Goal: Transaction & Acquisition: Register for event/course

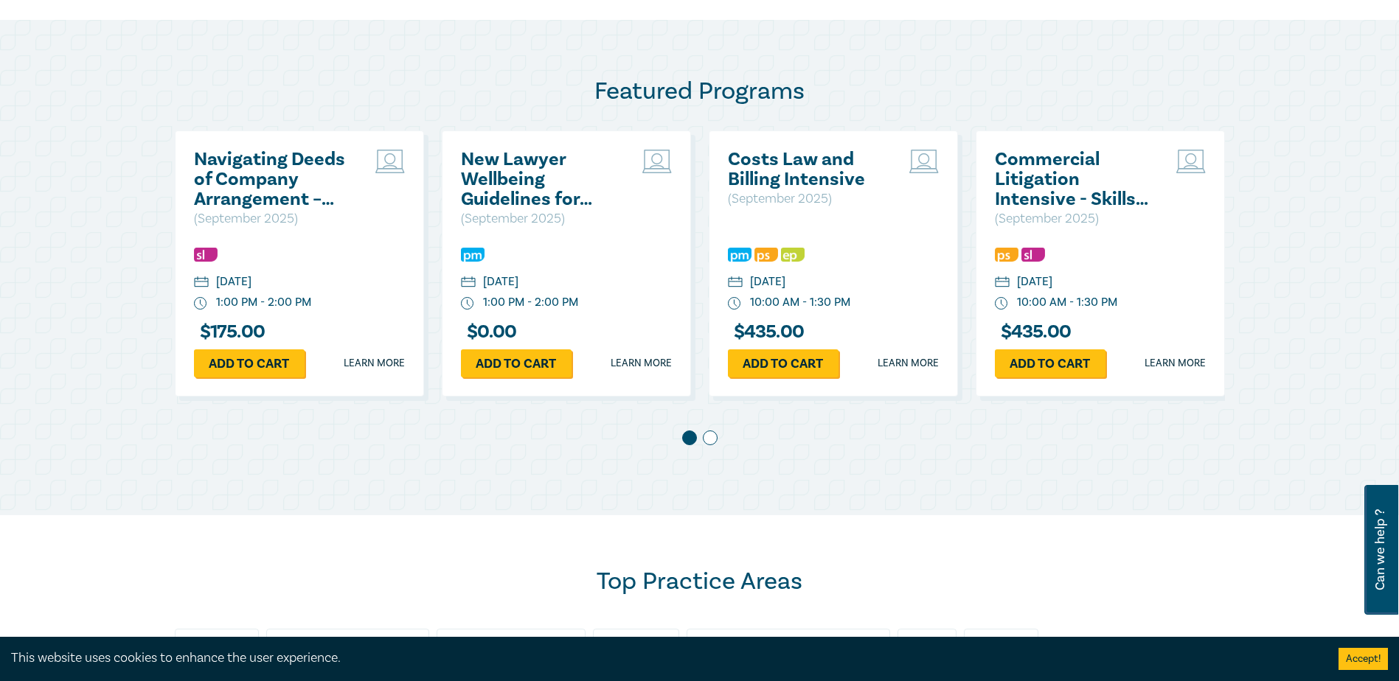
scroll to position [664, 0]
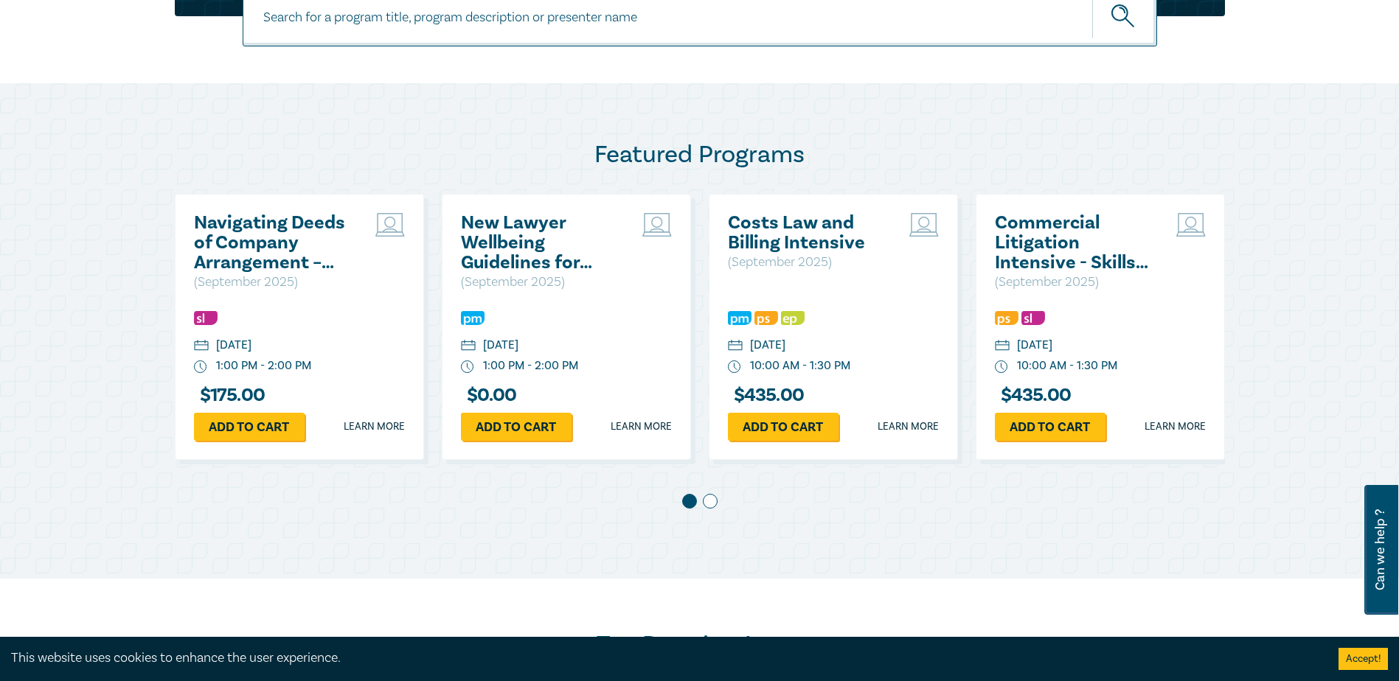
click at [706, 506] on span at bounding box center [710, 501] width 15 height 15
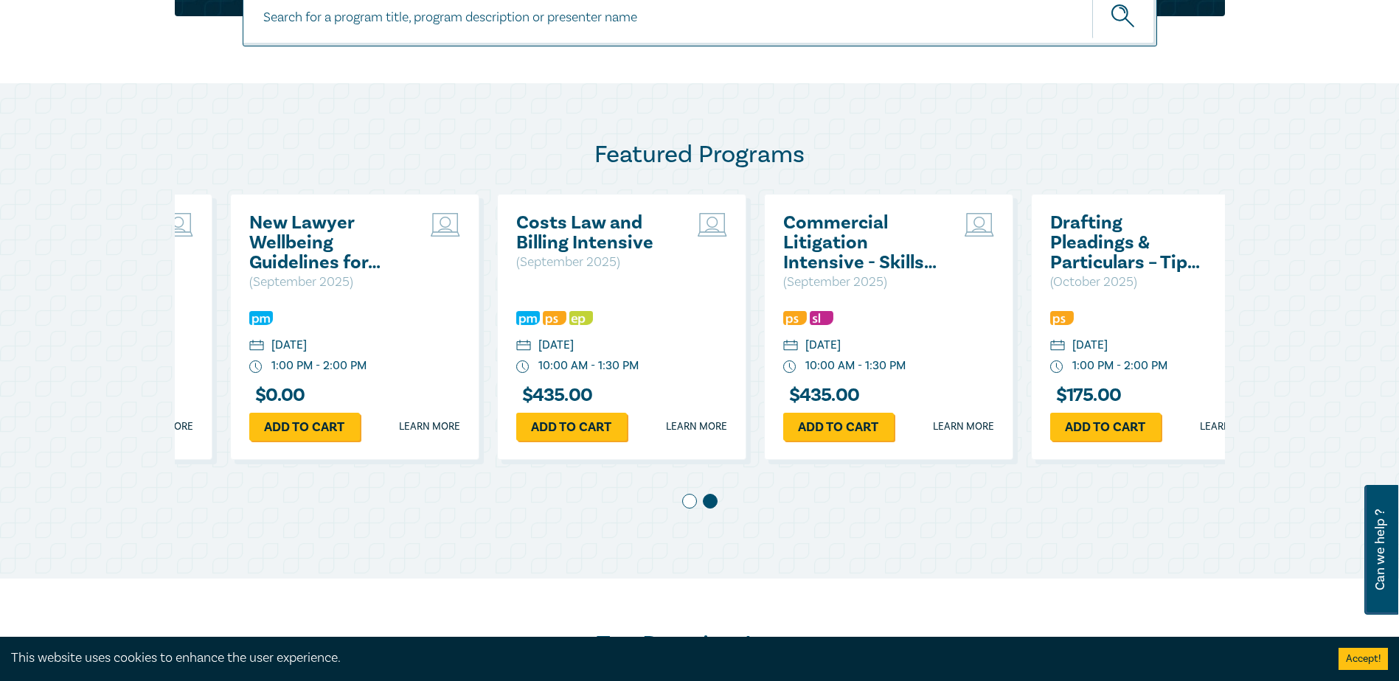
scroll to position [0, 267]
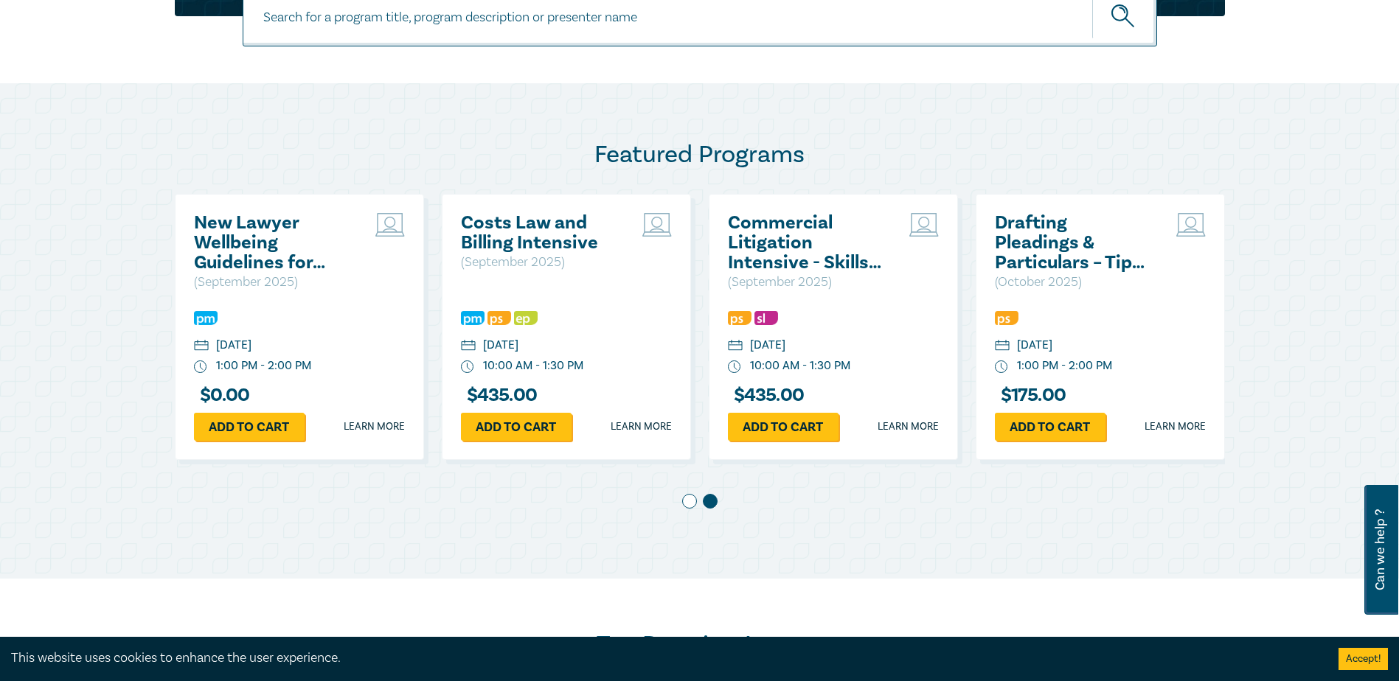
click at [1065, 251] on h2 "Drafting Pleadings & Particulars – Tips & Traps" at bounding box center [1074, 243] width 159 height 60
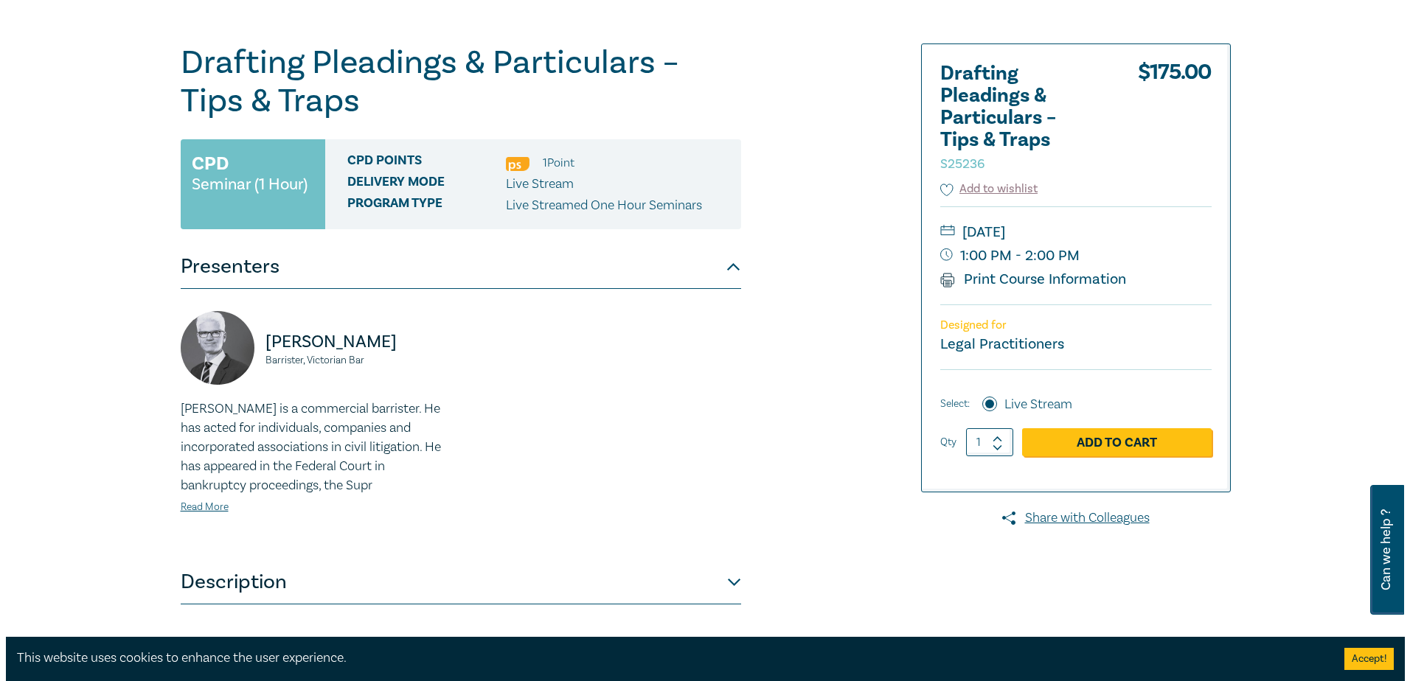
scroll to position [147, 0]
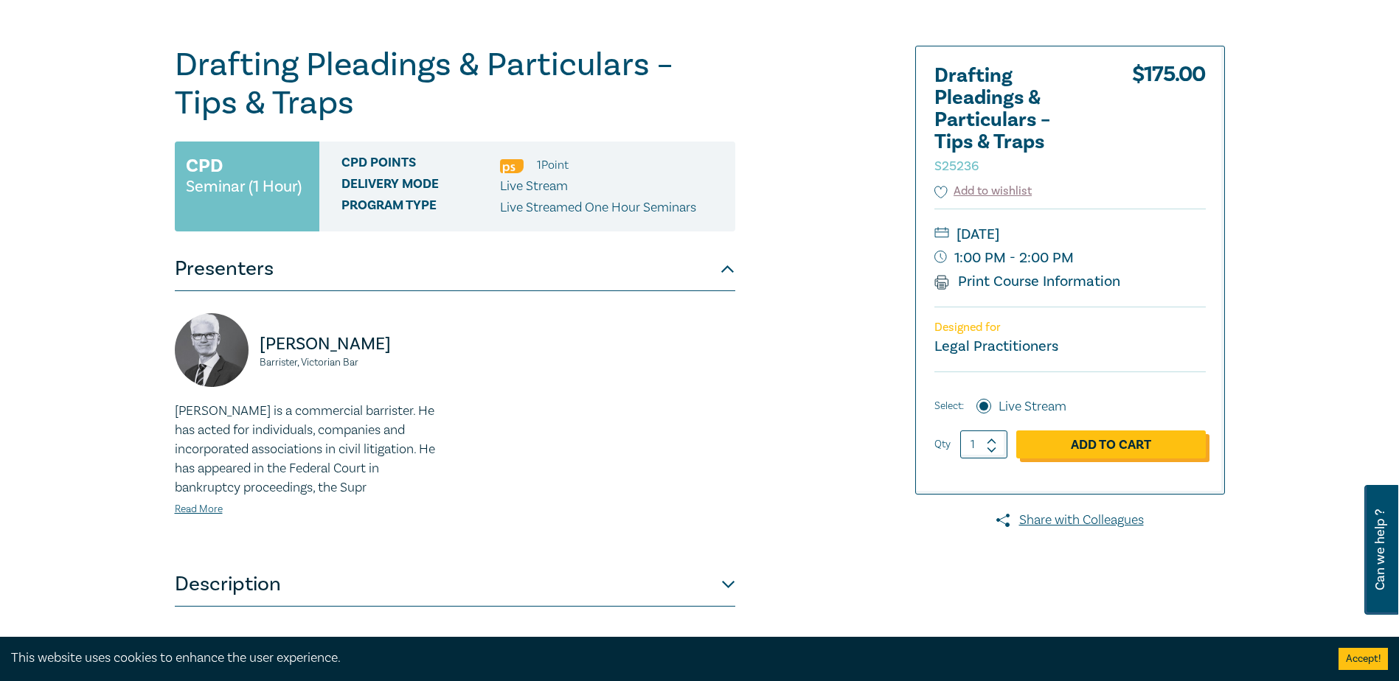
click at [1104, 442] on link "Add to Cart" at bounding box center [1111, 445] width 190 height 28
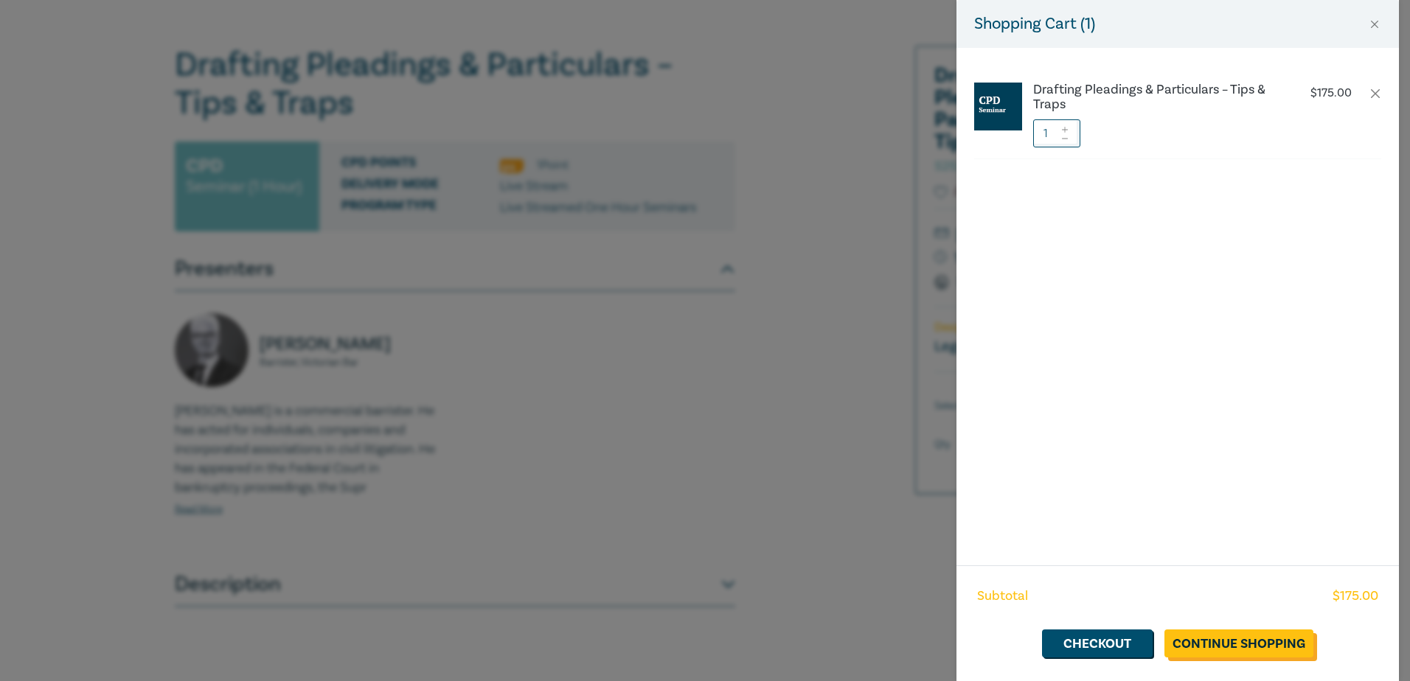
click at [1197, 639] on link "Continue Shopping" at bounding box center [1238, 644] width 149 height 28
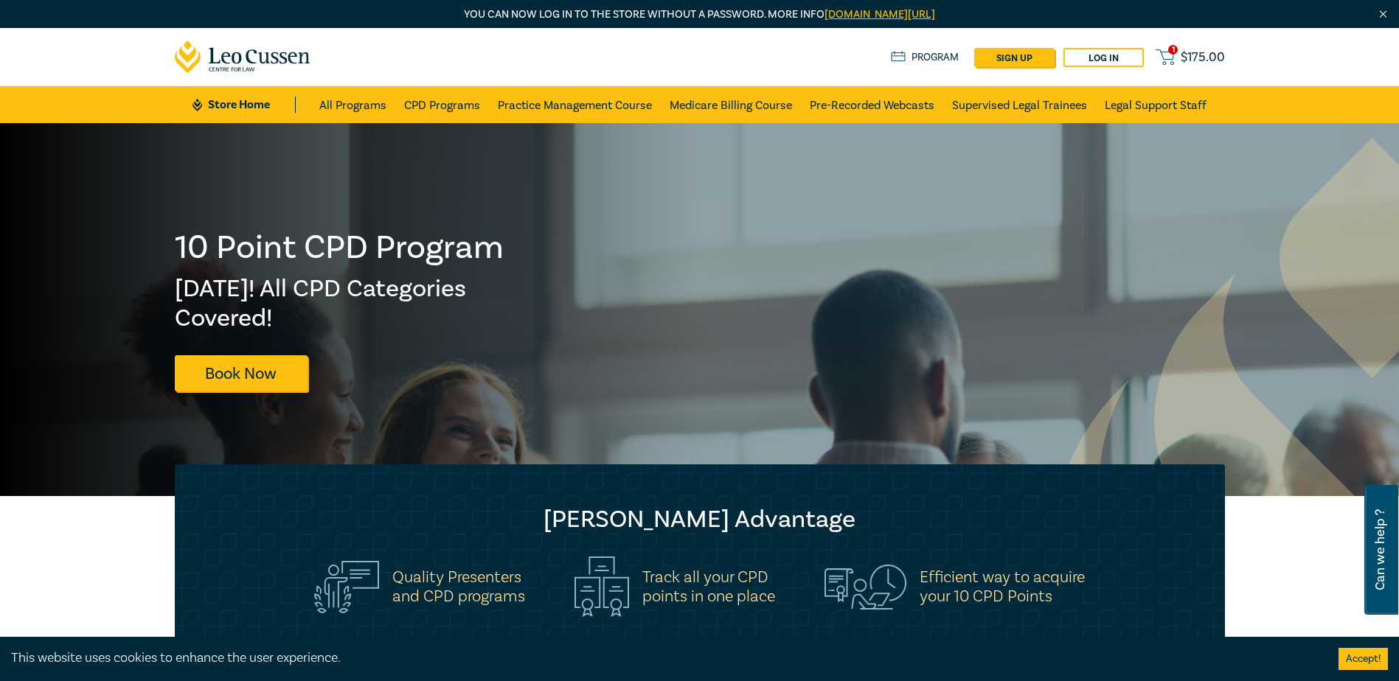
click at [1177, 58] on link "1 $ 175.00" at bounding box center [1190, 57] width 69 height 18
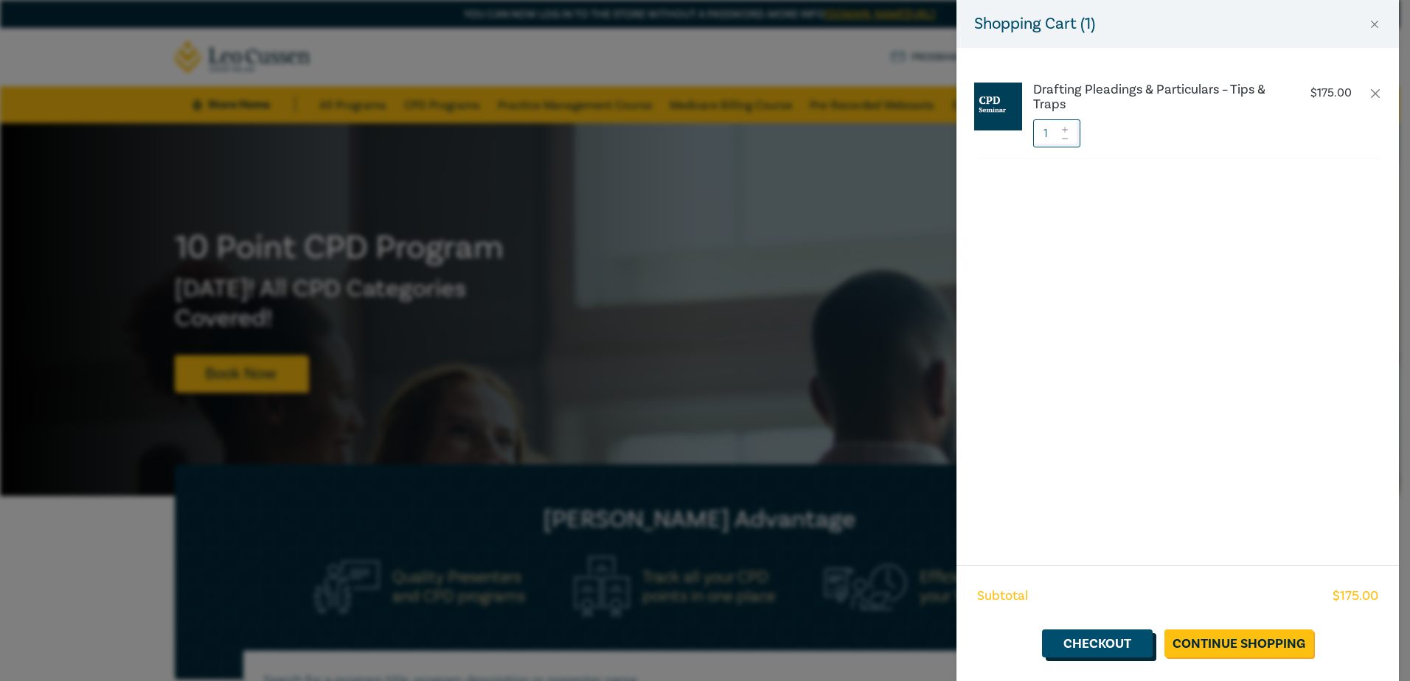
click at [1122, 648] on link "Checkout" at bounding box center [1097, 644] width 111 height 28
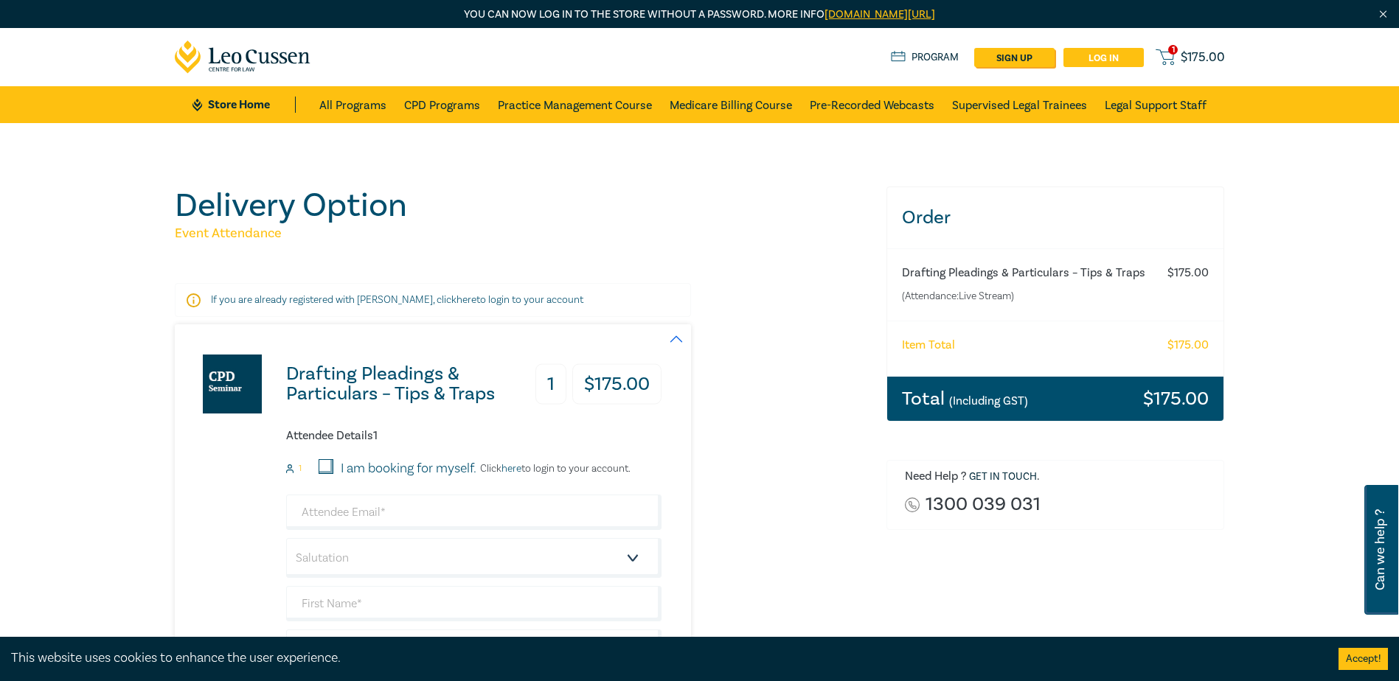
click at [1097, 56] on link "Log in" at bounding box center [1103, 57] width 80 height 19
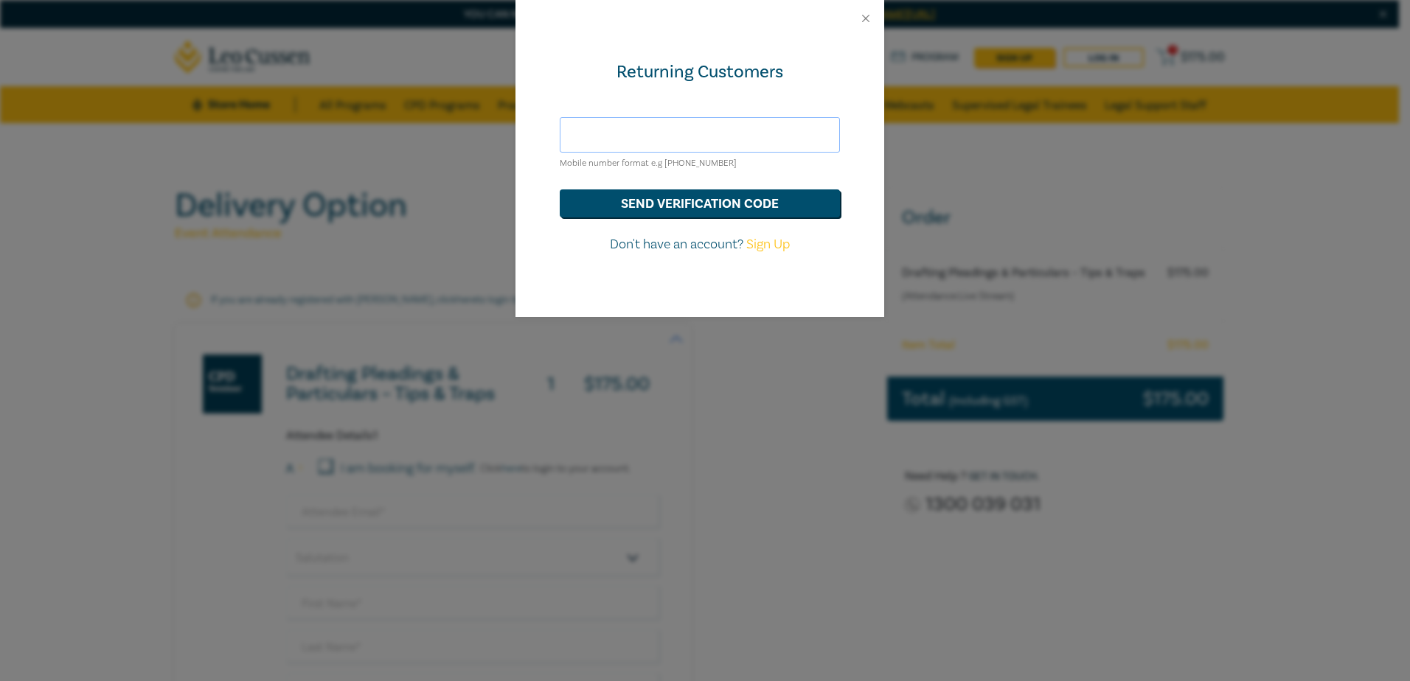
click at [670, 135] on input "text" at bounding box center [700, 134] width 280 height 35
type input "[PERSON_NAME][EMAIL_ADDRESS][DOMAIN_NAME]"
click at [653, 197] on button "send verification code" at bounding box center [700, 204] width 280 height 28
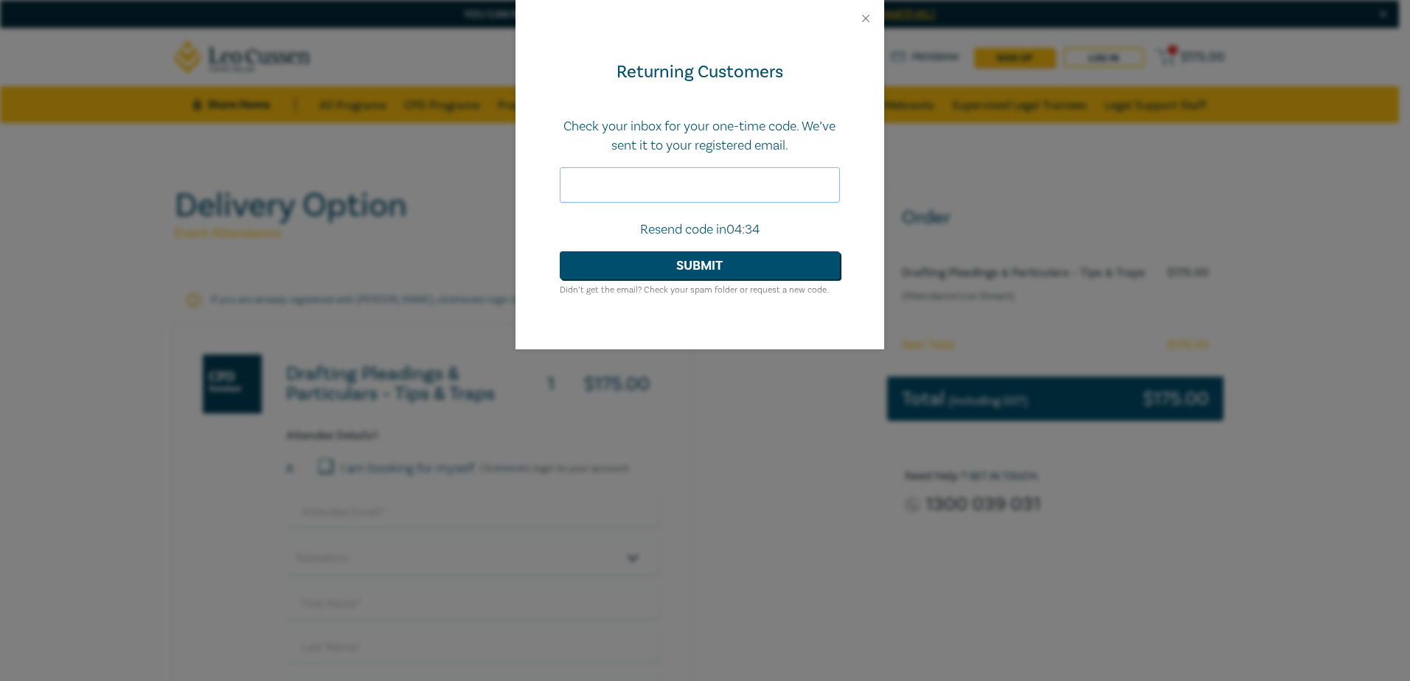
click at [657, 196] on input "text" at bounding box center [700, 184] width 280 height 35
type input "650975"
click at [734, 268] on button "Submit" at bounding box center [700, 265] width 280 height 28
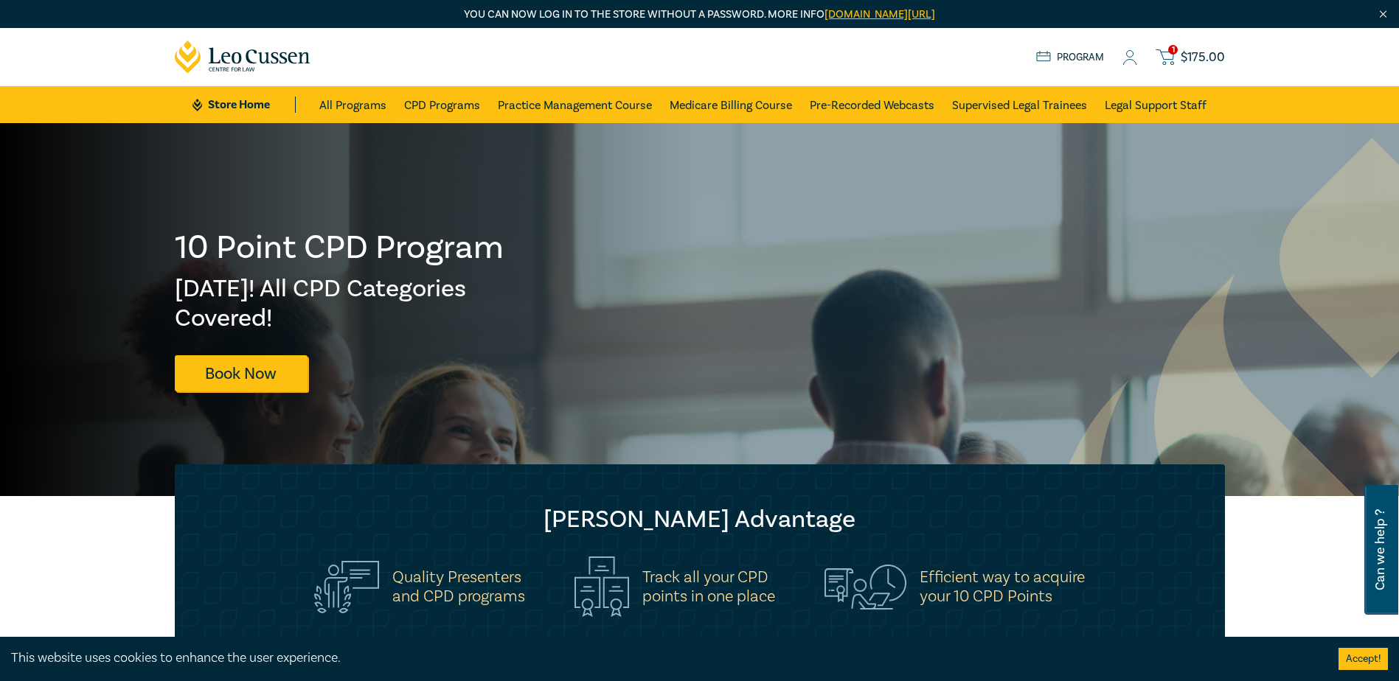
click at [1189, 59] on span "$ 175.00" at bounding box center [1203, 57] width 44 height 16
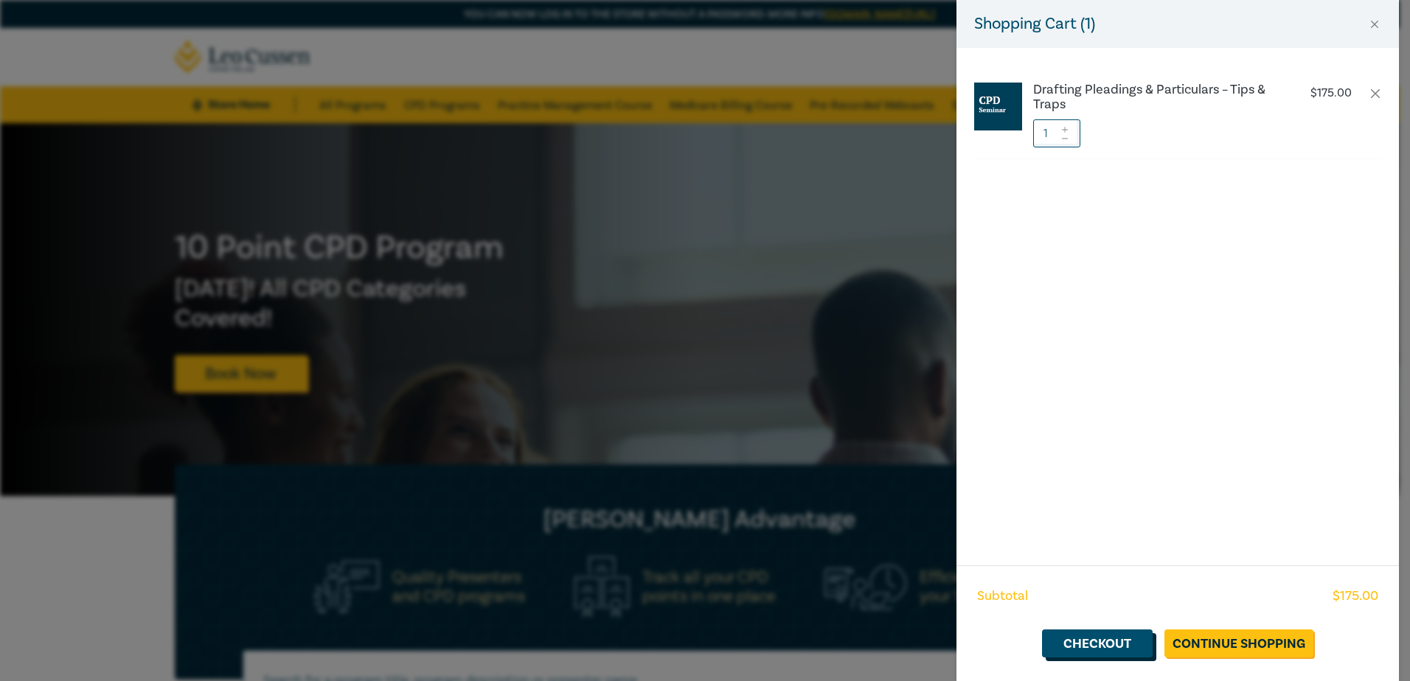
click at [1107, 641] on link "Checkout" at bounding box center [1097, 644] width 111 height 28
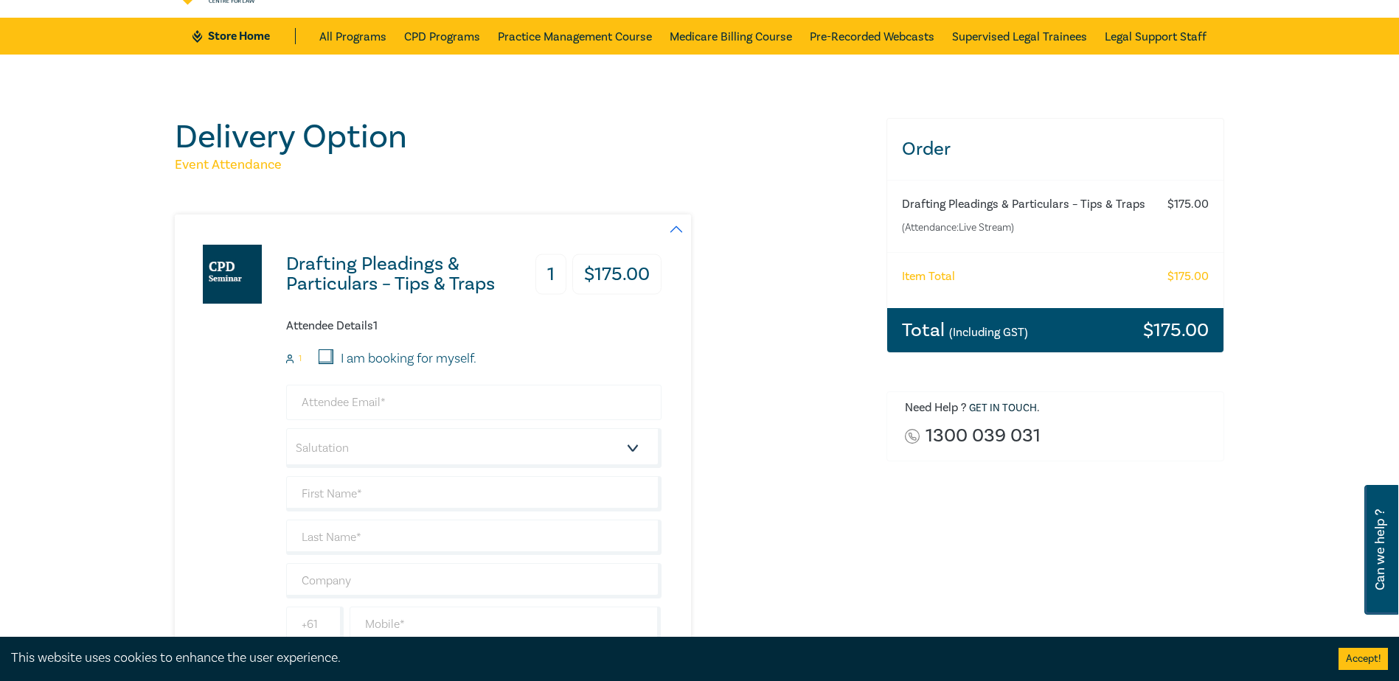
scroll to position [221, 0]
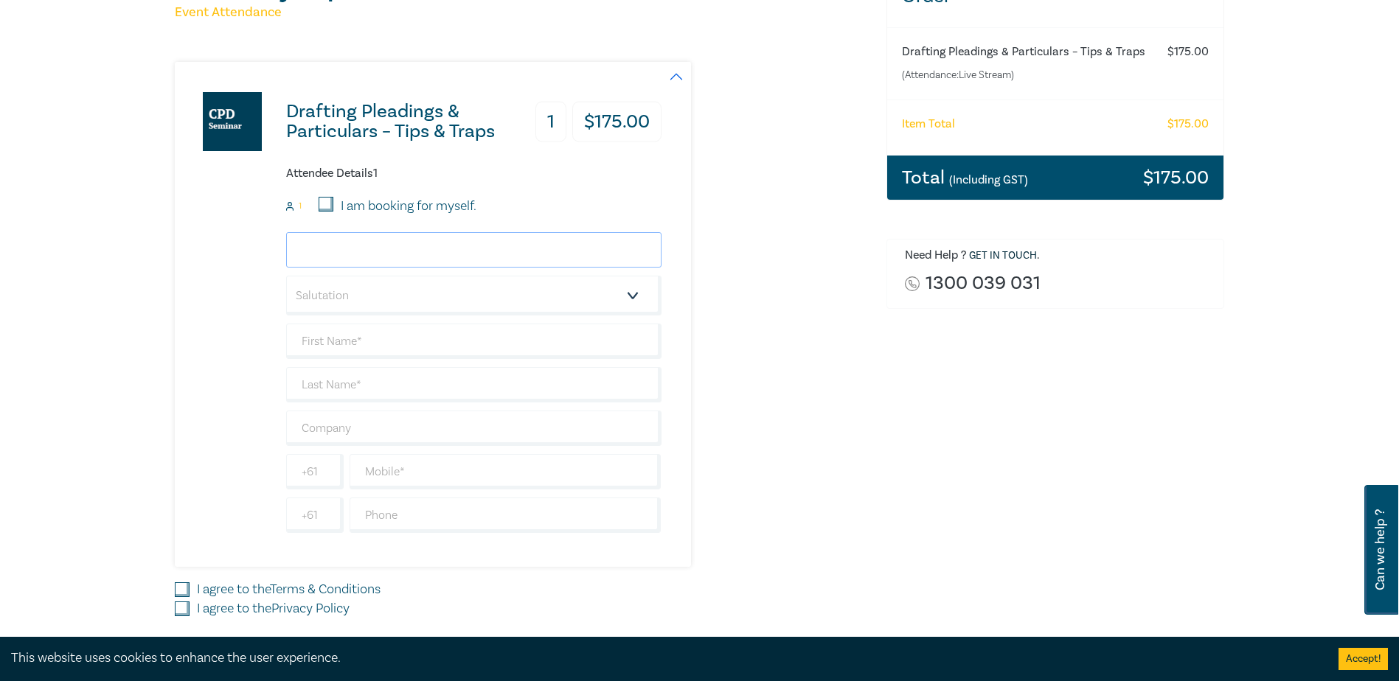
click at [332, 242] on input "email" at bounding box center [473, 249] width 375 height 35
type input "alexandra@scanlancarroll.com.au"
type input "Vrdoljak"
click at [322, 210] on input "I am booking for myself." at bounding box center [326, 204] width 15 height 15
checkbox input "true"
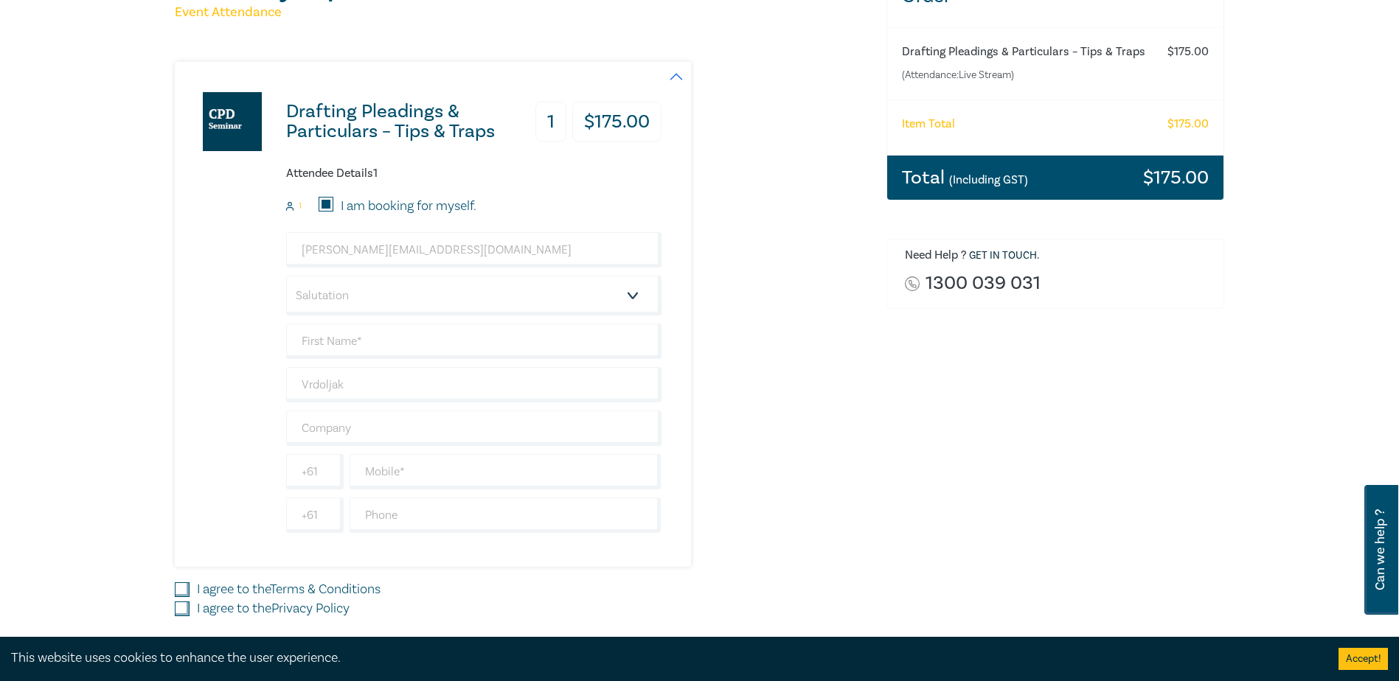
type input "Alexandra"
type input "0431623644"
click at [426, 443] on input "text" at bounding box center [473, 428] width 375 height 35
type input "Scanlan Carroll"
click at [391, 291] on select "Salutation Mr. Mrs. Ms. Miss Dr. Prof. Other" at bounding box center [473, 296] width 375 height 40
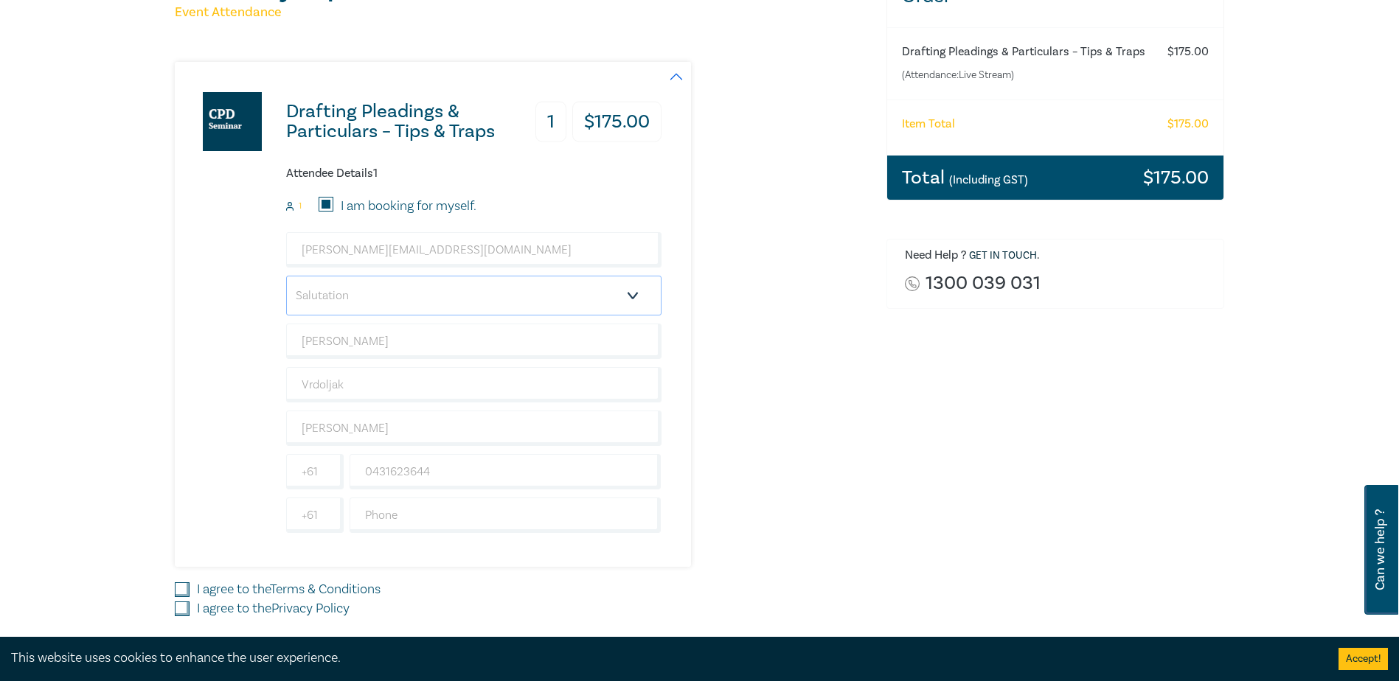
select select "Ms."
click at [286, 276] on select "Salutation Mr. Mrs. Ms. Miss Dr. Prof. Other" at bounding box center [473, 296] width 375 height 40
click at [213, 411] on div "Drafting Pleadings & Particulars – Tips & Traps 1 $ 175.00 Attendee Details 1 1…" at bounding box center [418, 314] width 487 height 505
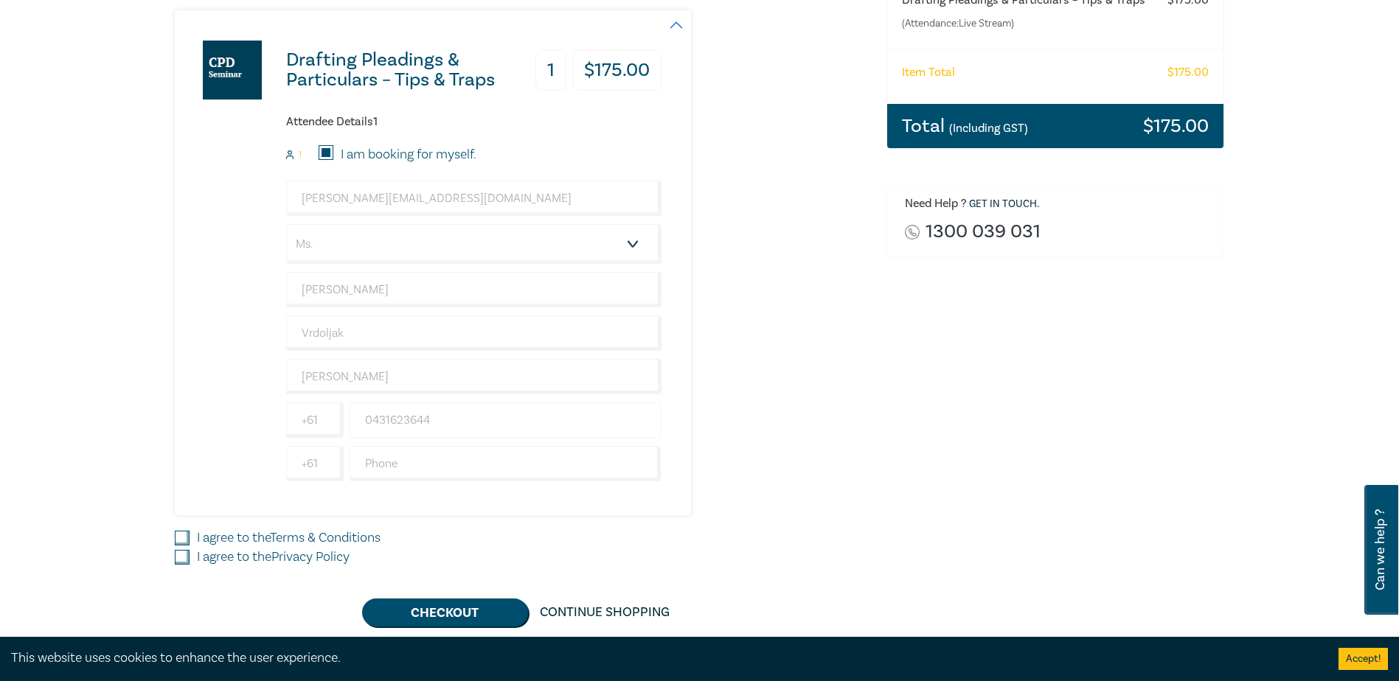
scroll to position [369, 0]
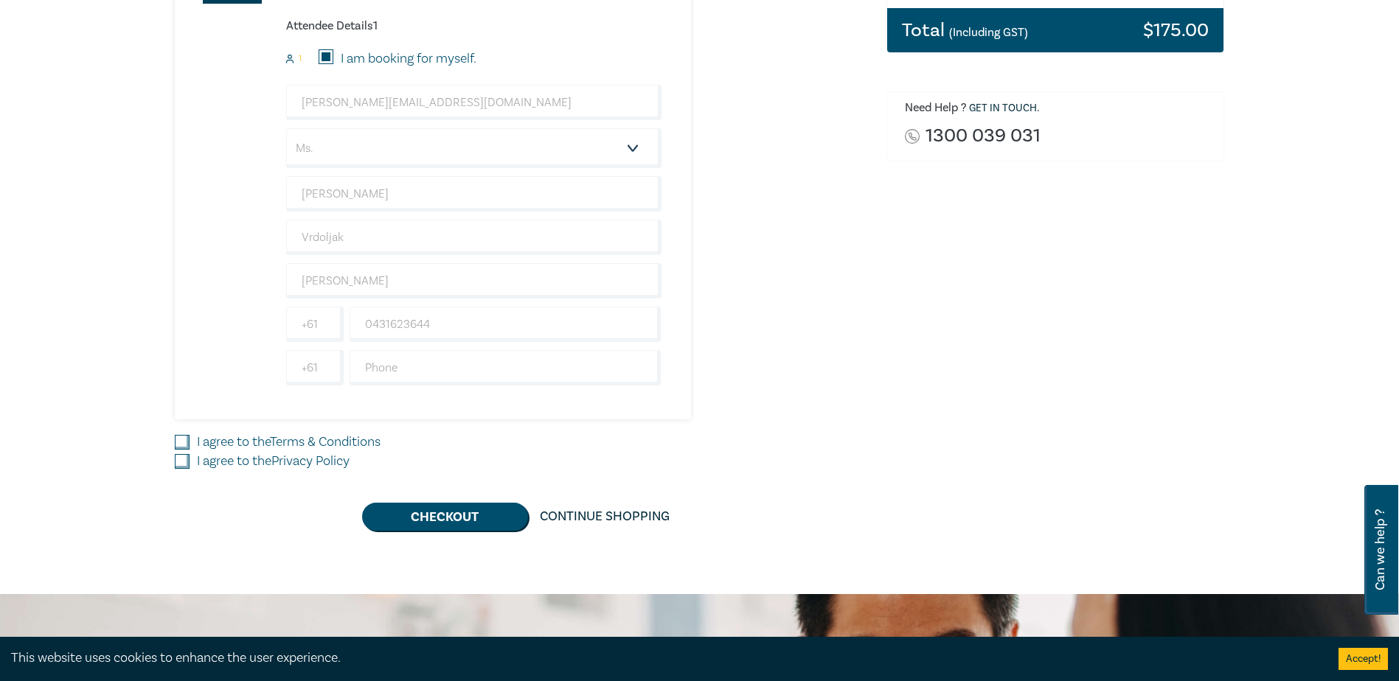
click at [260, 444] on label "I agree to the Terms & Conditions" at bounding box center [289, 442] width 184 height 19
click at [190, 444] on input "I agree to the Terms & Conditions" at bounding box center [182, 442] width 15 height 15
checkbox input "true"
click at [256, 464] on label "I agree to the Privacy Policy" at bounding box center [273, 461] width 153 height 19
click at [190, 464] on input "I agree to the Privacy Policy" at bounding box center [182, 461] width 15 height 15
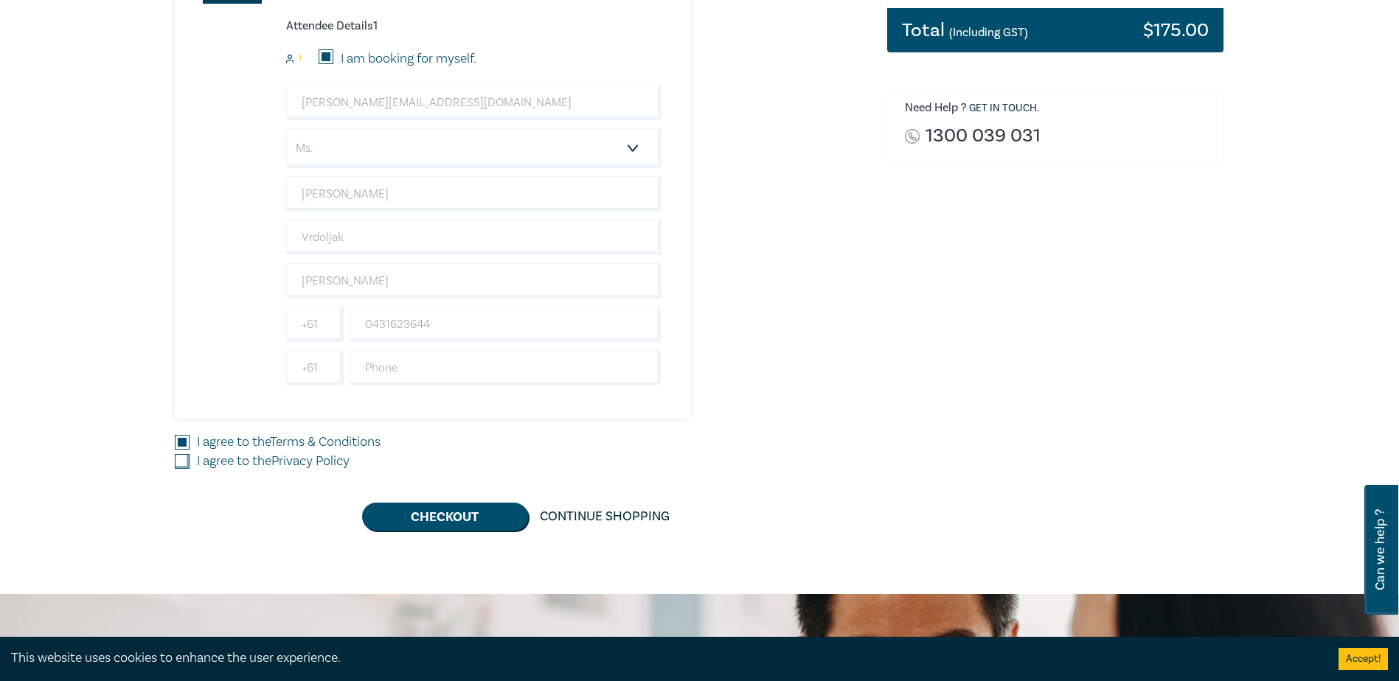
checkbox input "true"
click at [463, 528] on button "Checkout" at bounding box center [445, 517] width 166 height 28
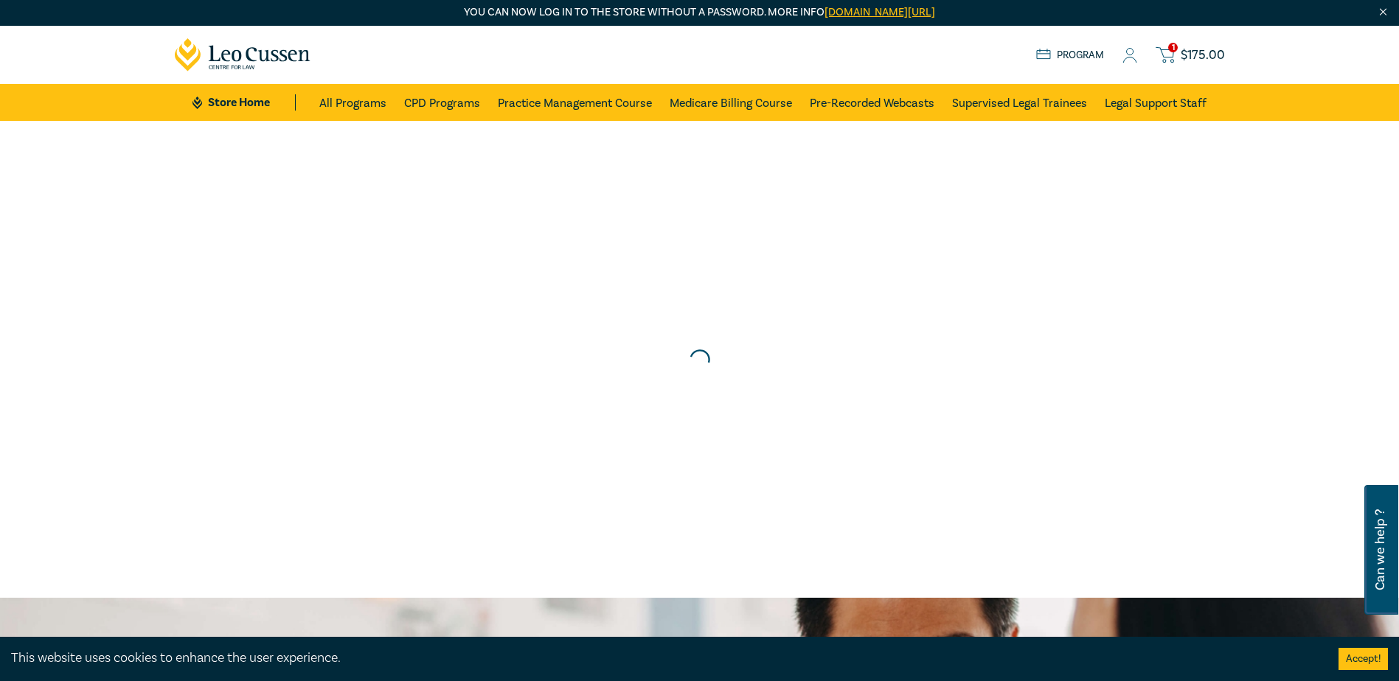
scroll to position [0, 0]
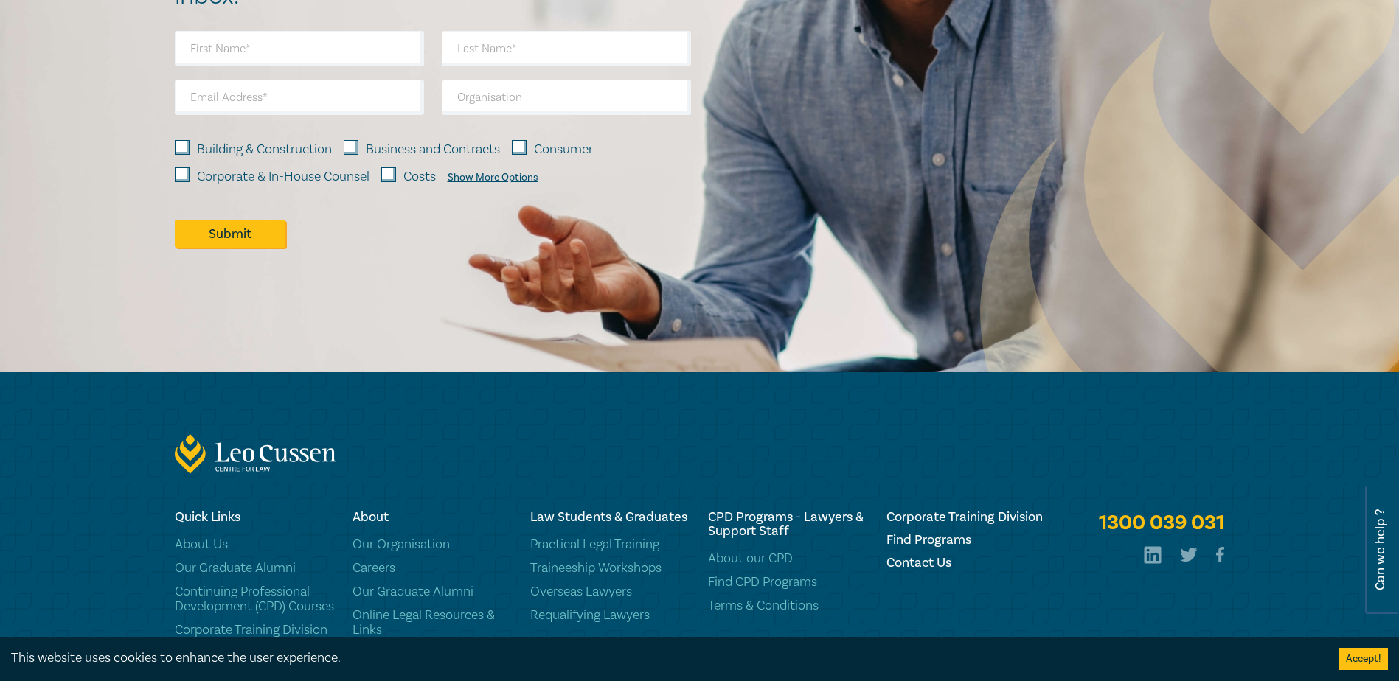
scroll to position [1401, 0]
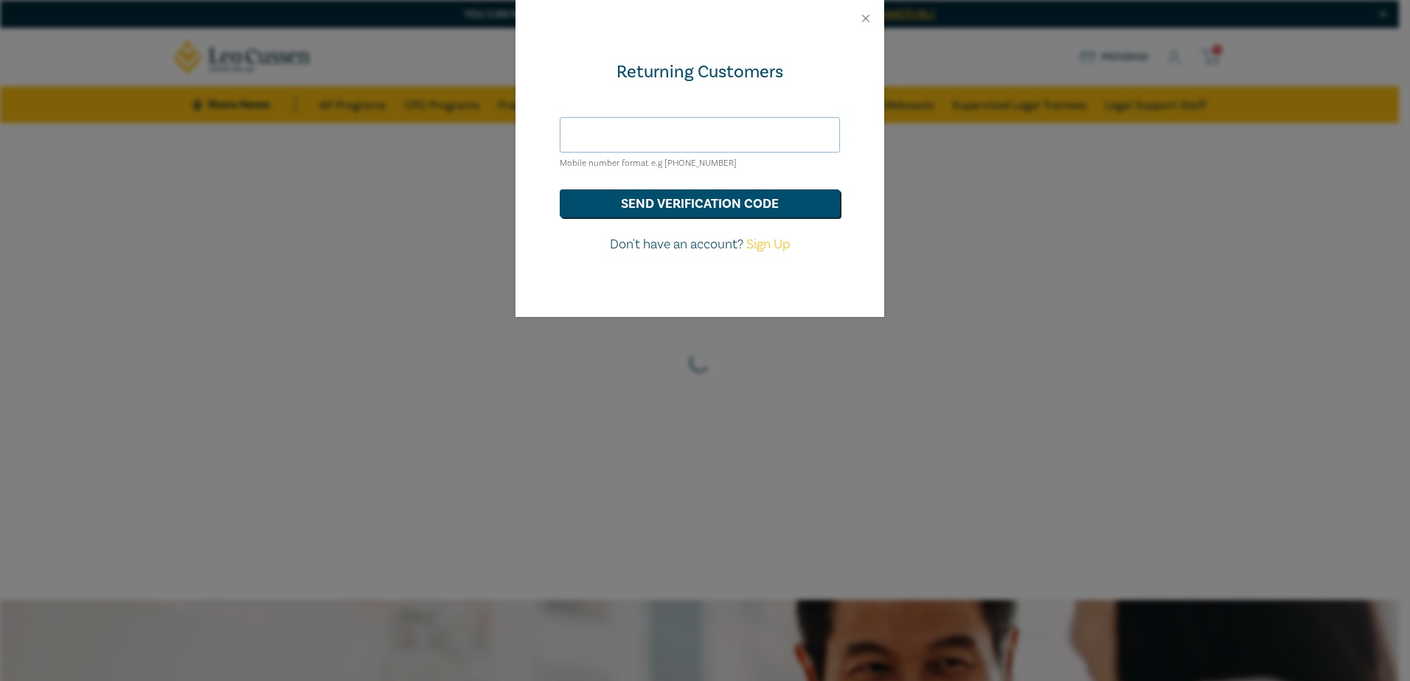
click at [655, 139] on input "text" at bounding box center [700, 134] width 280 height 35
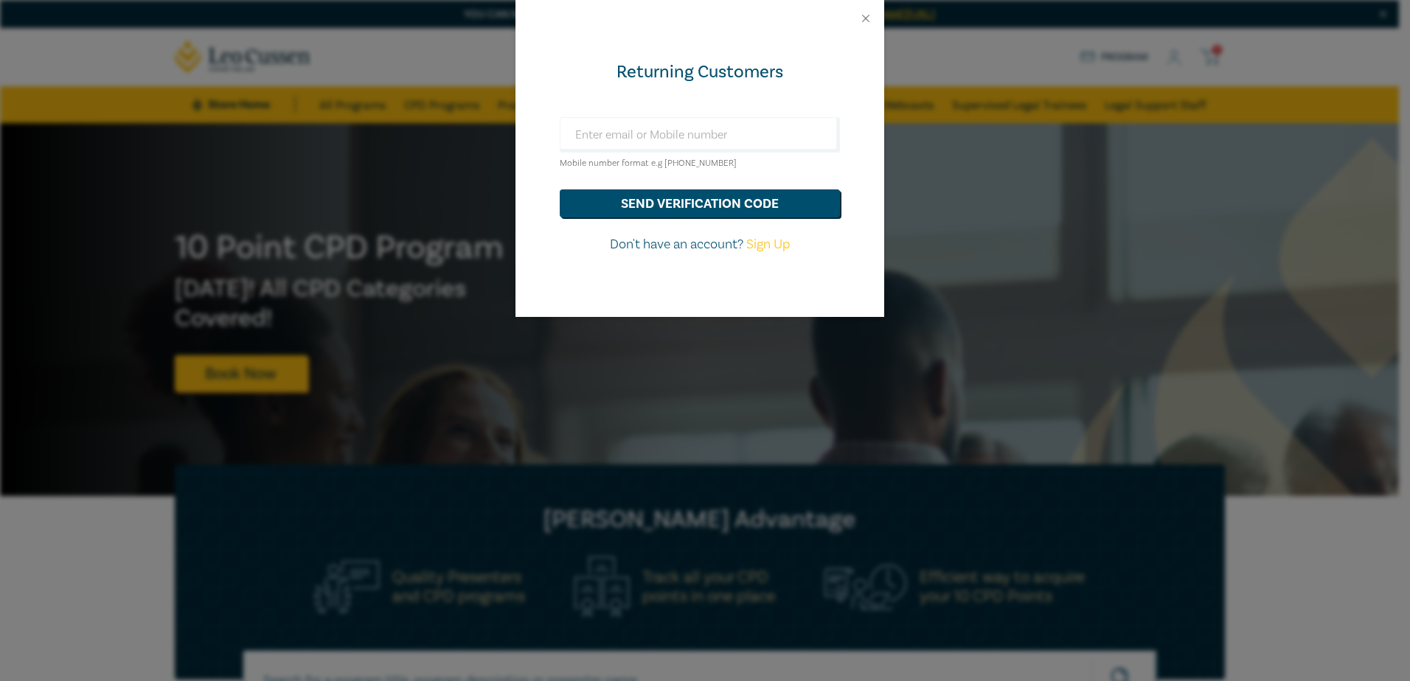
click at [561, 50] on div "Returning Customers Mobile number format e.g +61 000000000 send verification co…" at bounding box center [699, 177] width 369 height 280
click at [861, 15] on button "Close" at bounding box center [865, 18] width 13 height 13
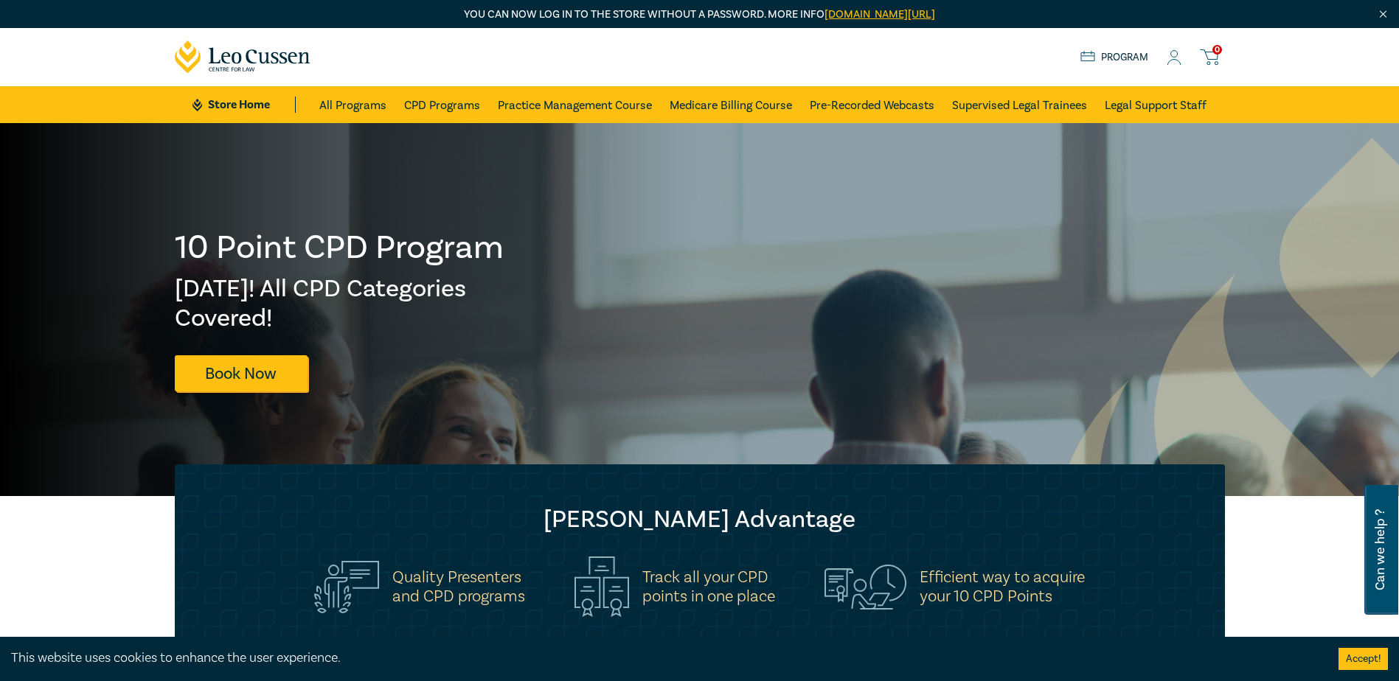
click at [1164, 59] on div "Store Home About us Program 0" at bounding box center [1152, 57] width 145 height 18
click at [1175, 60] on icon at bounding box center [1174, 62] width 13 height 5
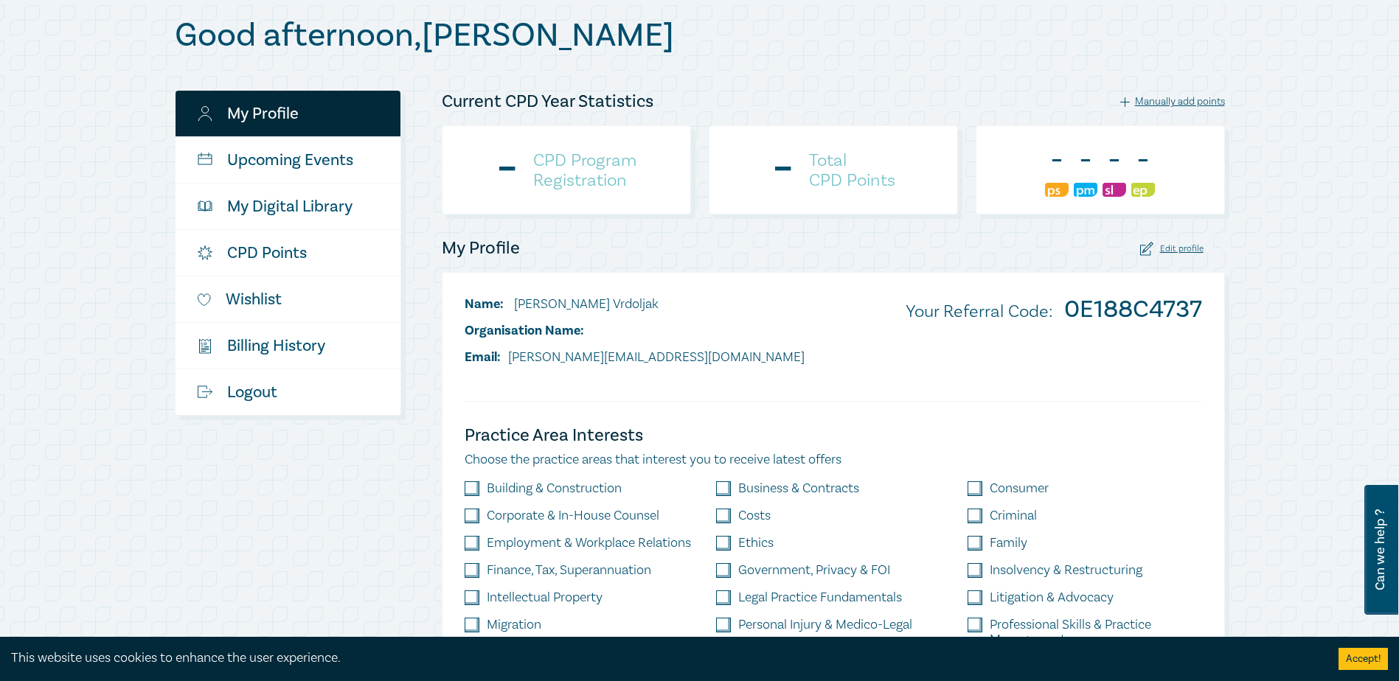
scroll to position [147, 0]
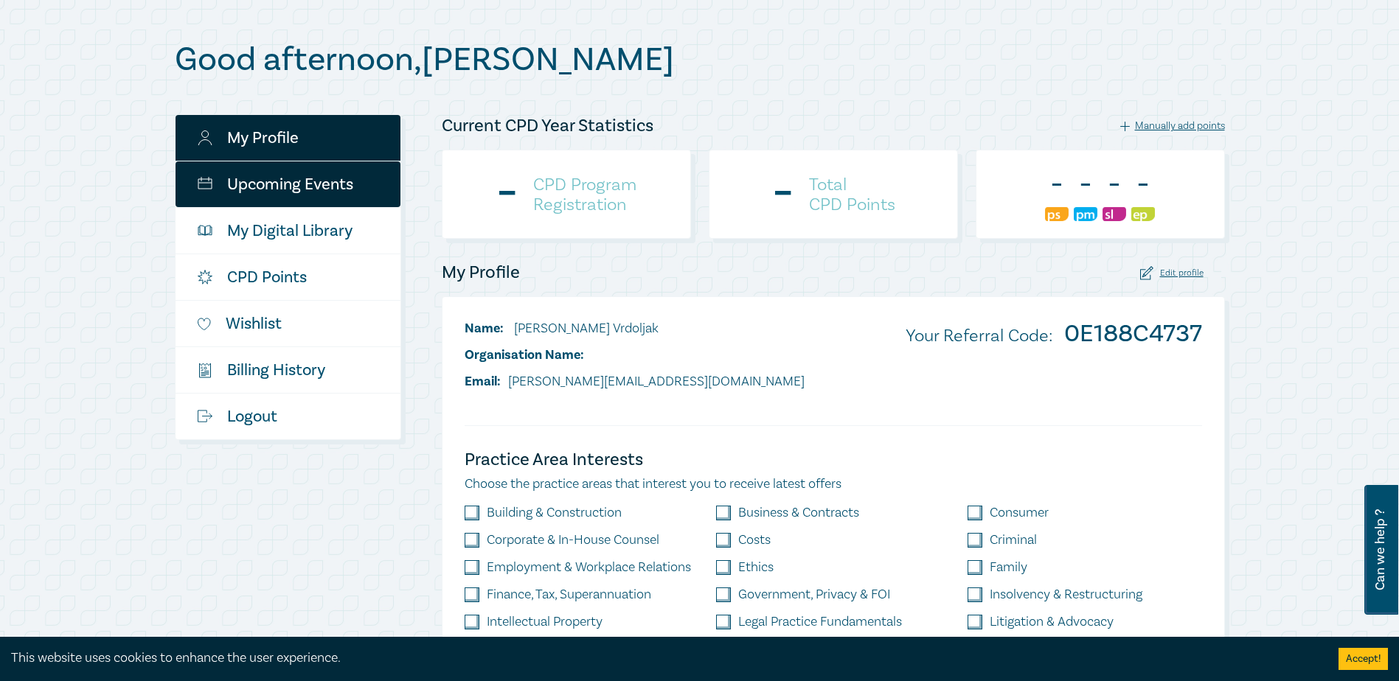
click at [294, 192] on link "Upcoming Events" at bounding box center [288, 185] width 225 height 46
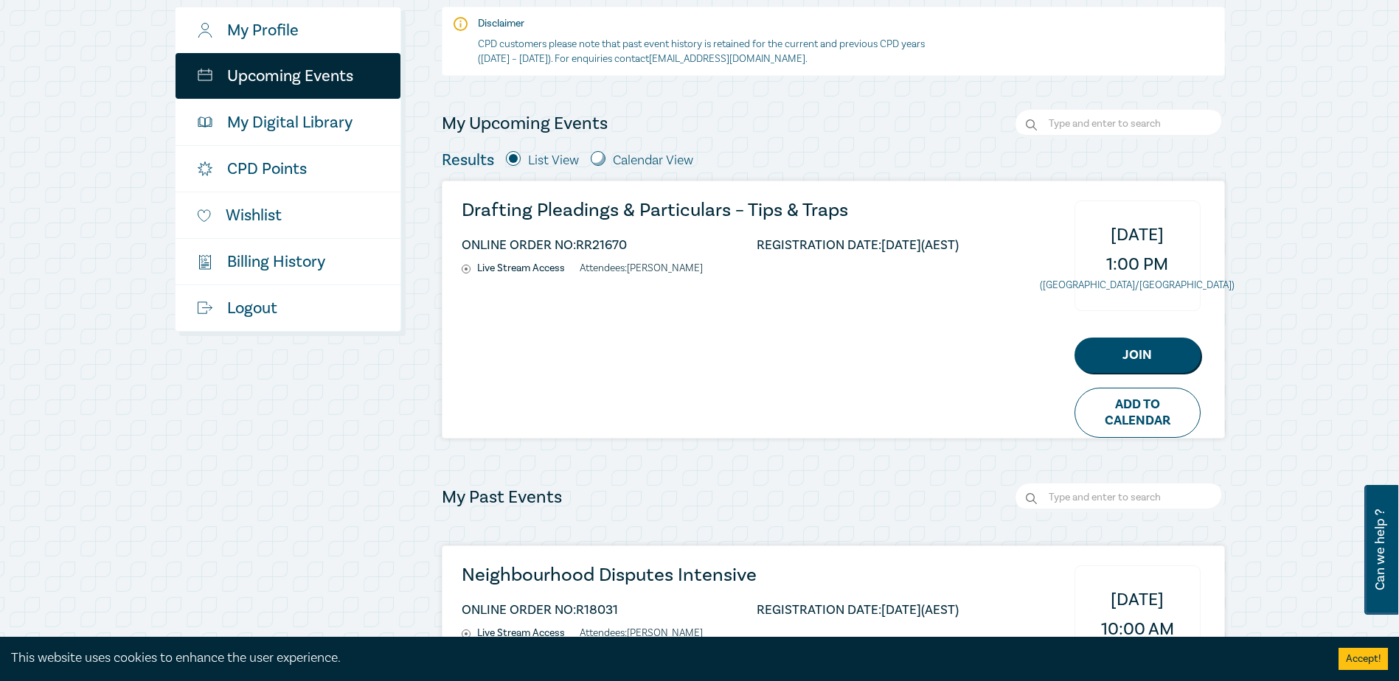
scroll to position [295, 0]
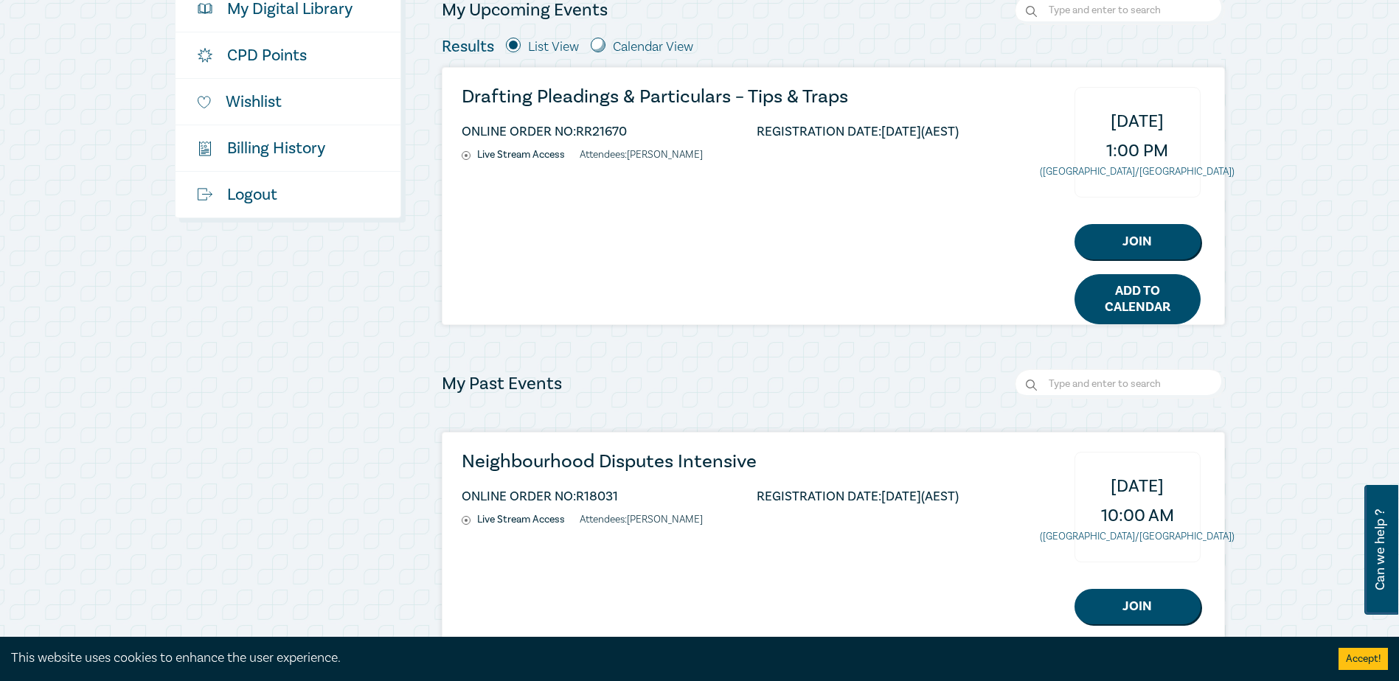
click at [1131, 315] on link "Add to Calendar" at bounding box center [1137, 299] width 126 height 50
